Goal: Navigation & Orientation: Find specific page/section

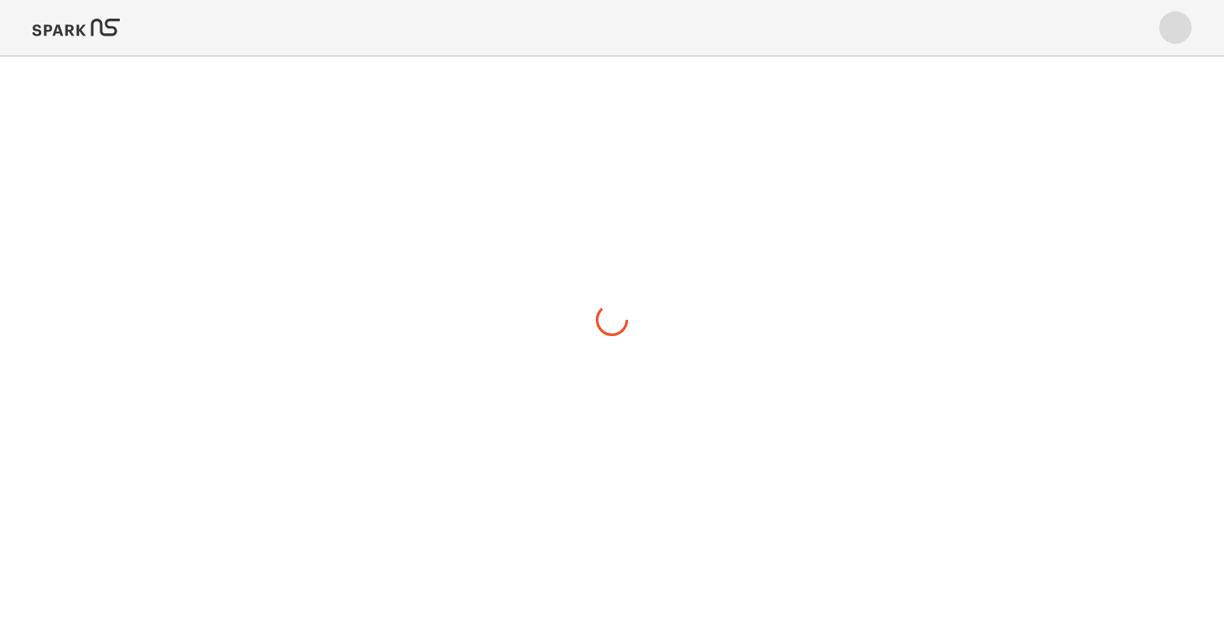
click at [94, 26] on img at bounding box center [75, 27] width 87 height 39
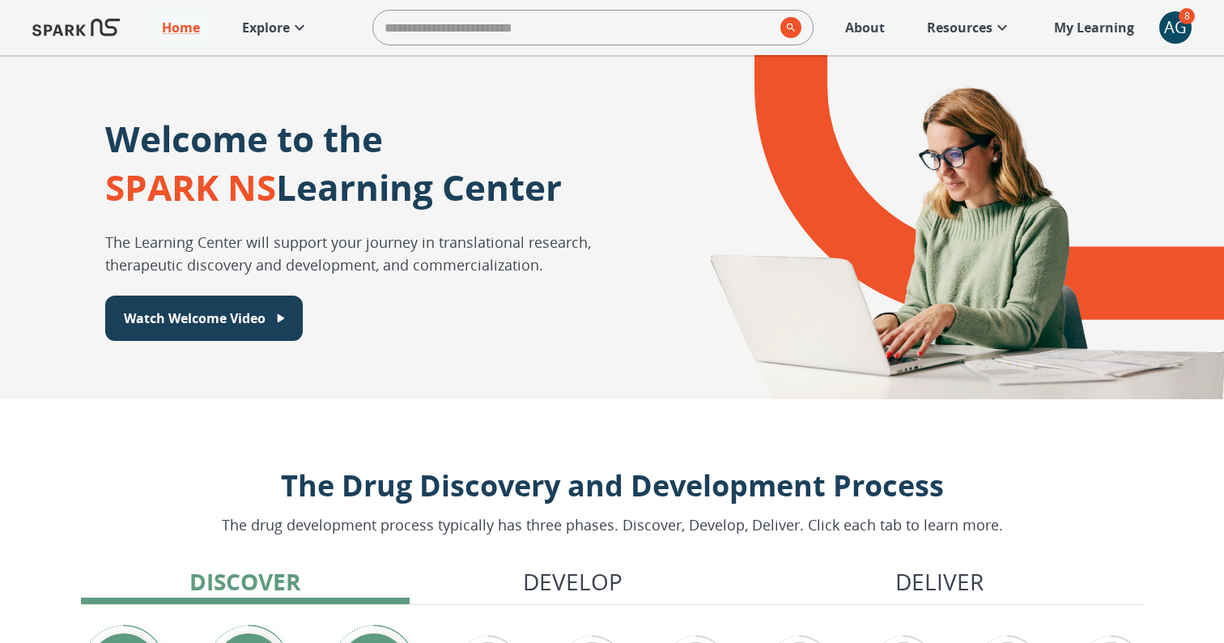
click at [269, 28] on p "Explore" at bounding box center [266, 27] width 48 height 19
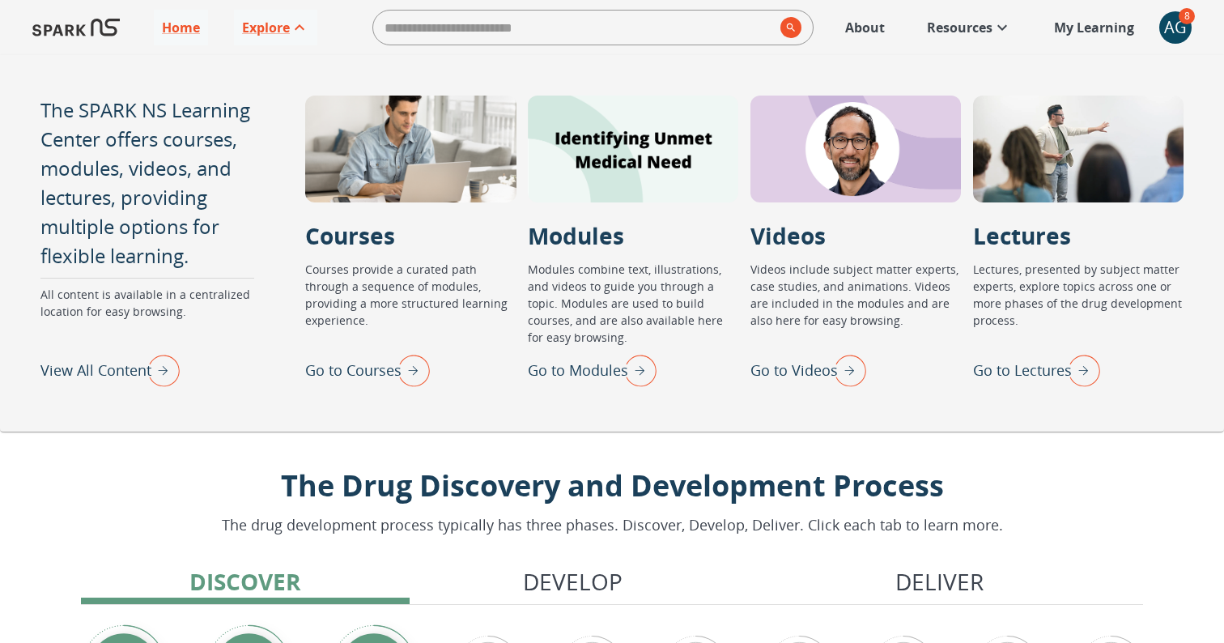
click at [126, 371] on p "View All Content" at bounding box center [95, 371] width 111 height 22
